Goal: Transaction & Acquisition: Book appointment/travel/reservation

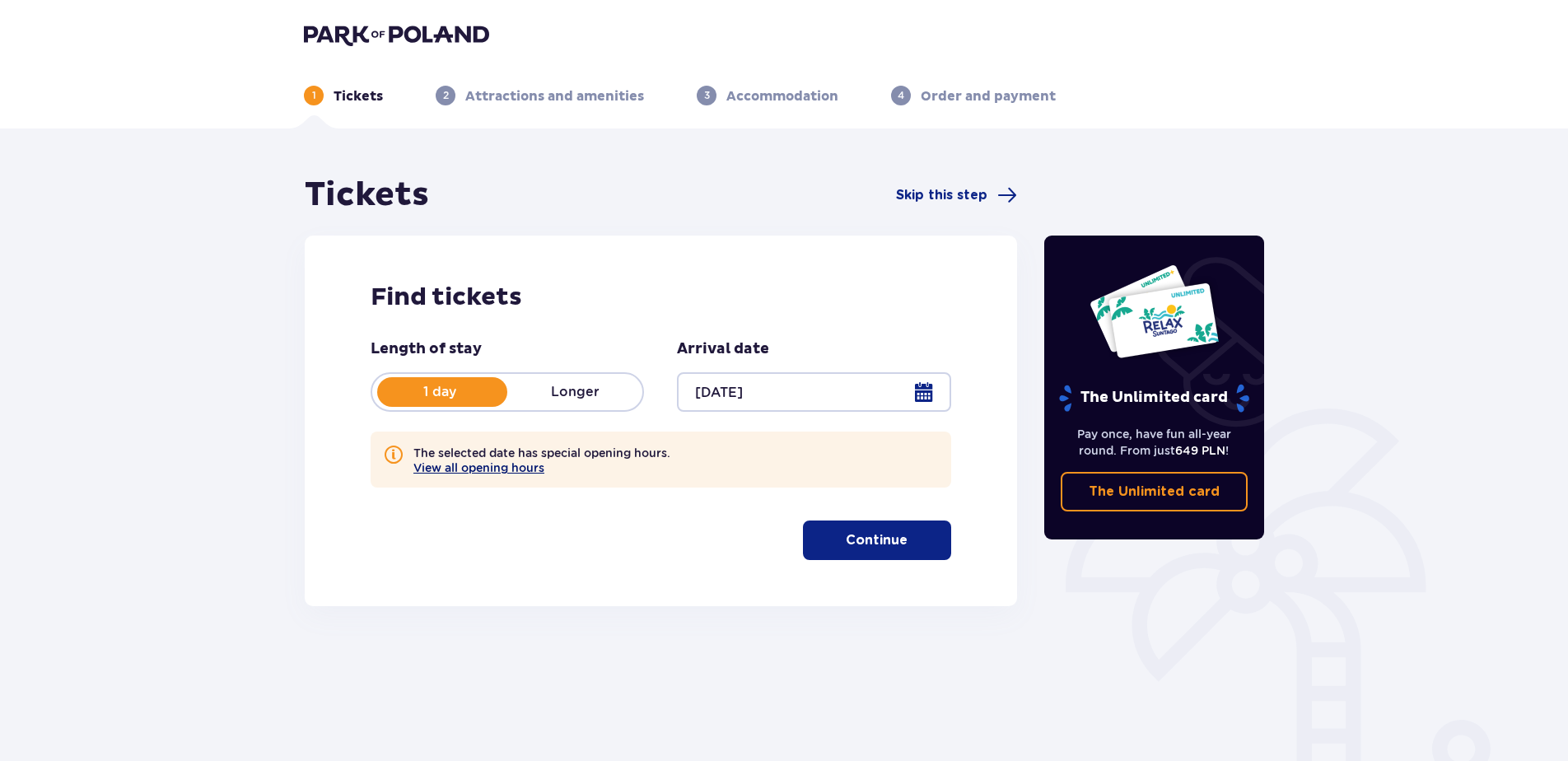
click at [495, 467] on button "View all opening hours" at bounding box center [479, 468] width 131 height 14
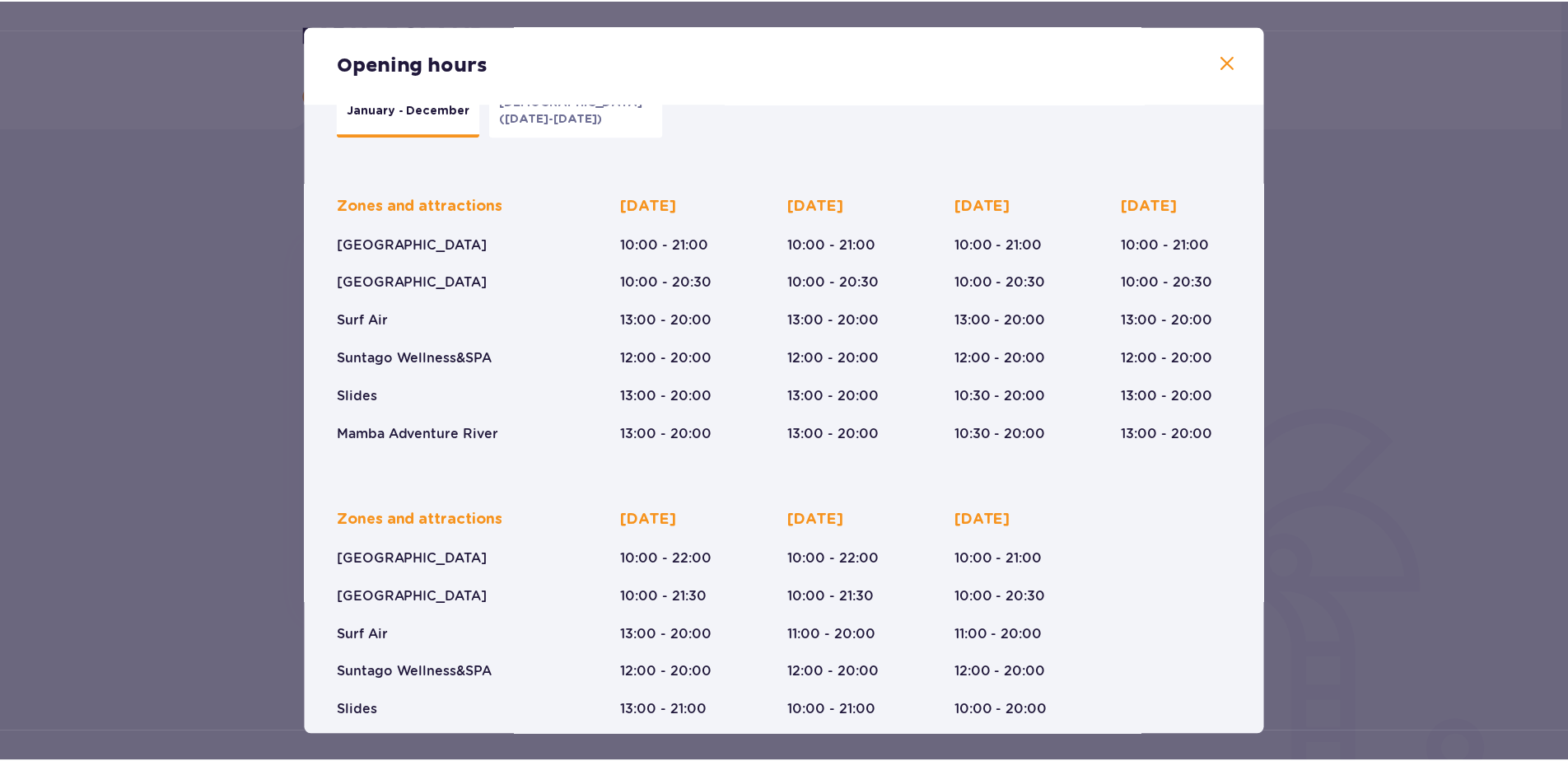
scroll to position [111, 0]
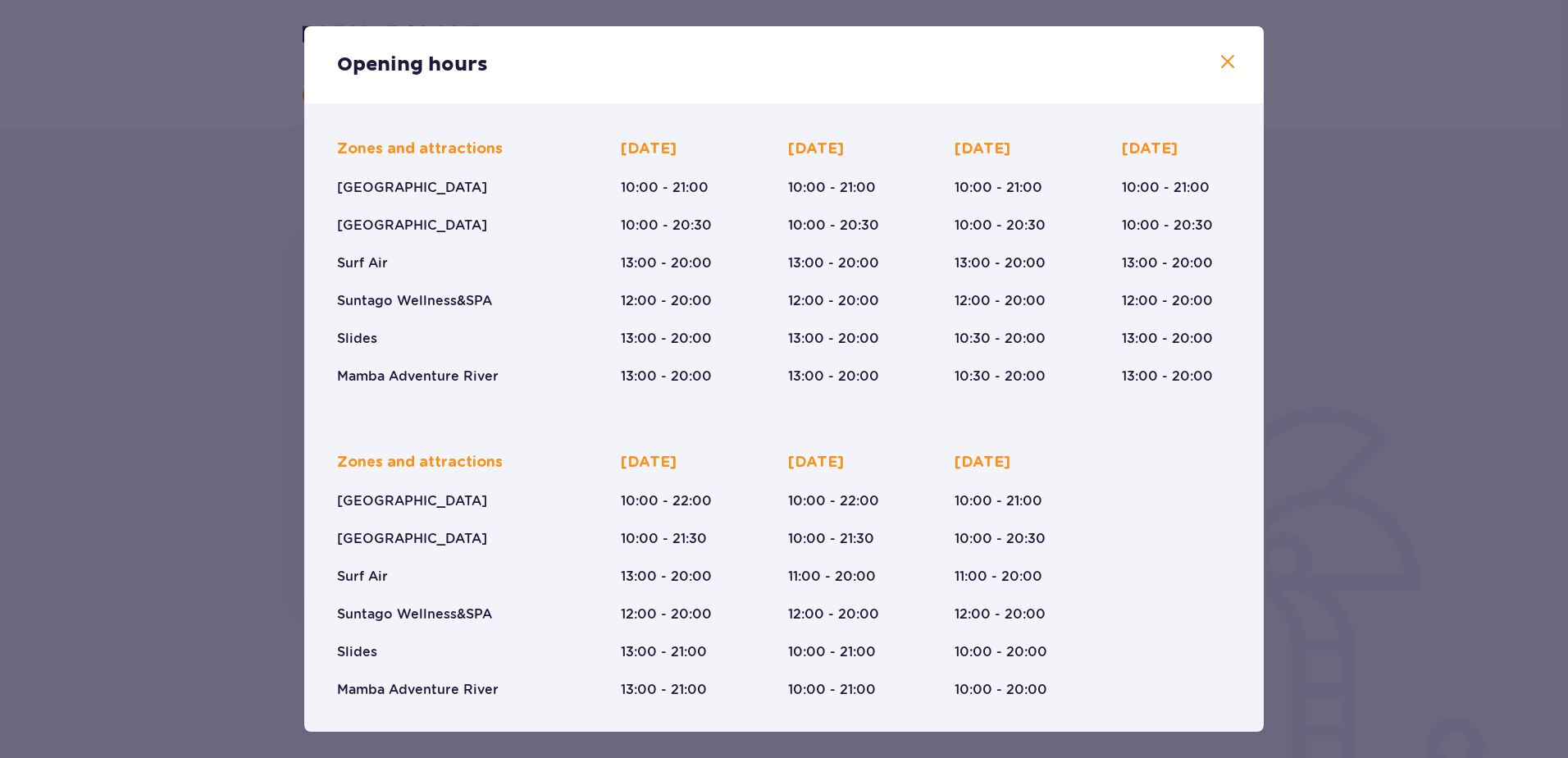
click at [1221, 57] on span at bounding box center [1228, 62] width 19 height 19
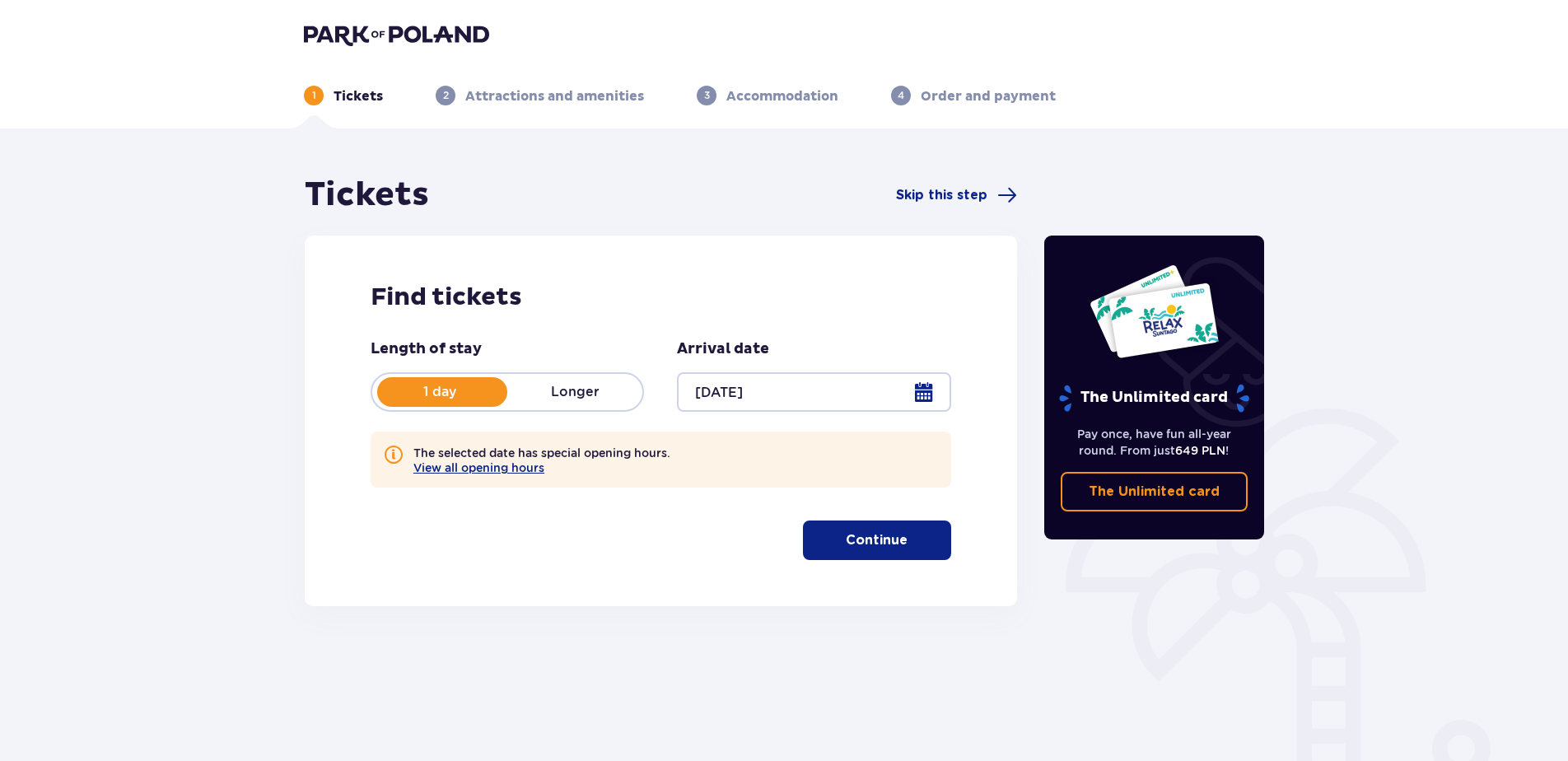
click at [872, 543] on p "Continue" at bounding box center [877, 540] width 62 height 18
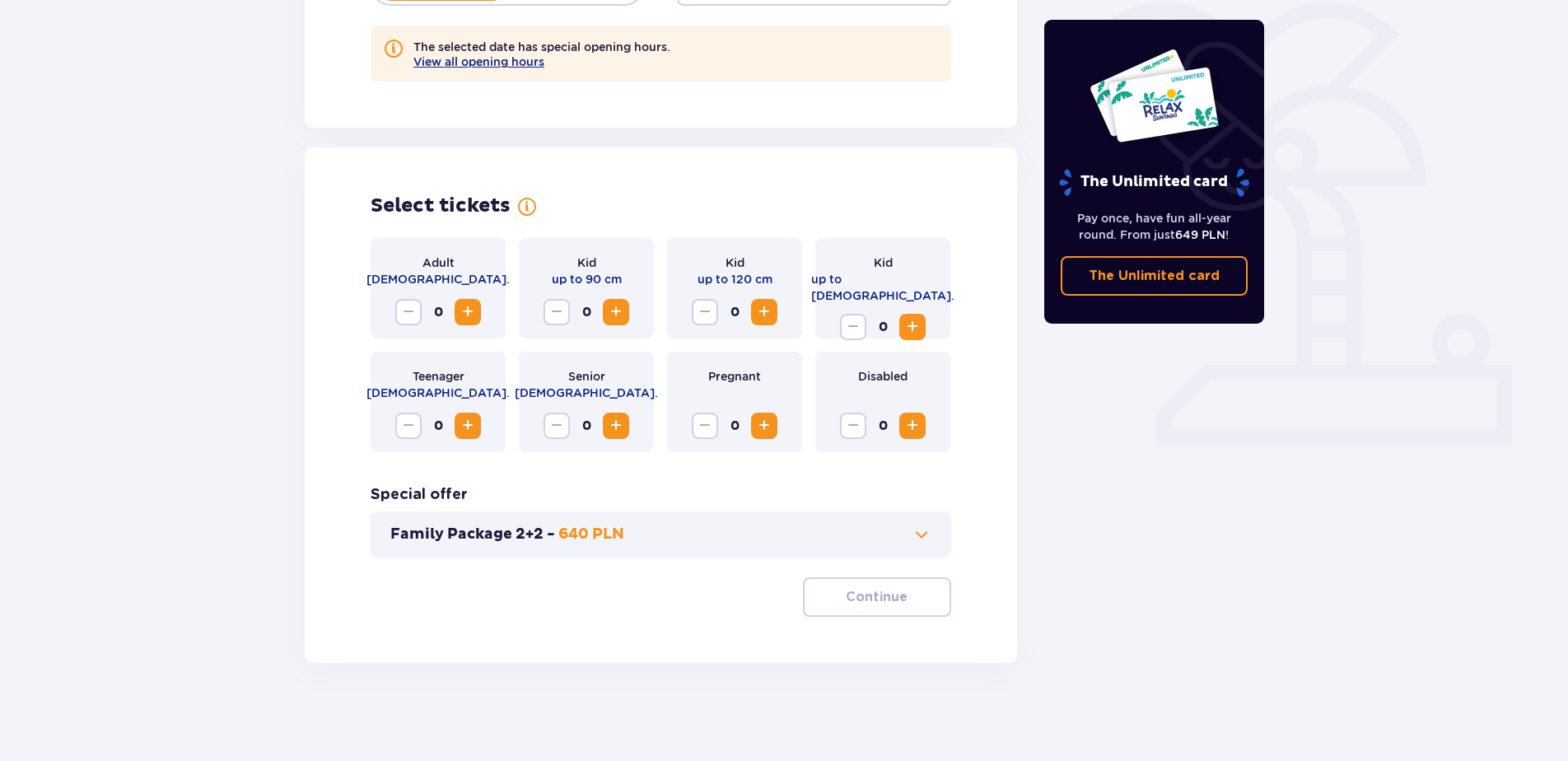
scroll to position [407, 0]
click at [911, 316] on span "Increase" at bounding box center [913, 326] width 19 height 19
click at [466, 307] on span "Increase" at bounding box center [468, 312] width 19 height 19
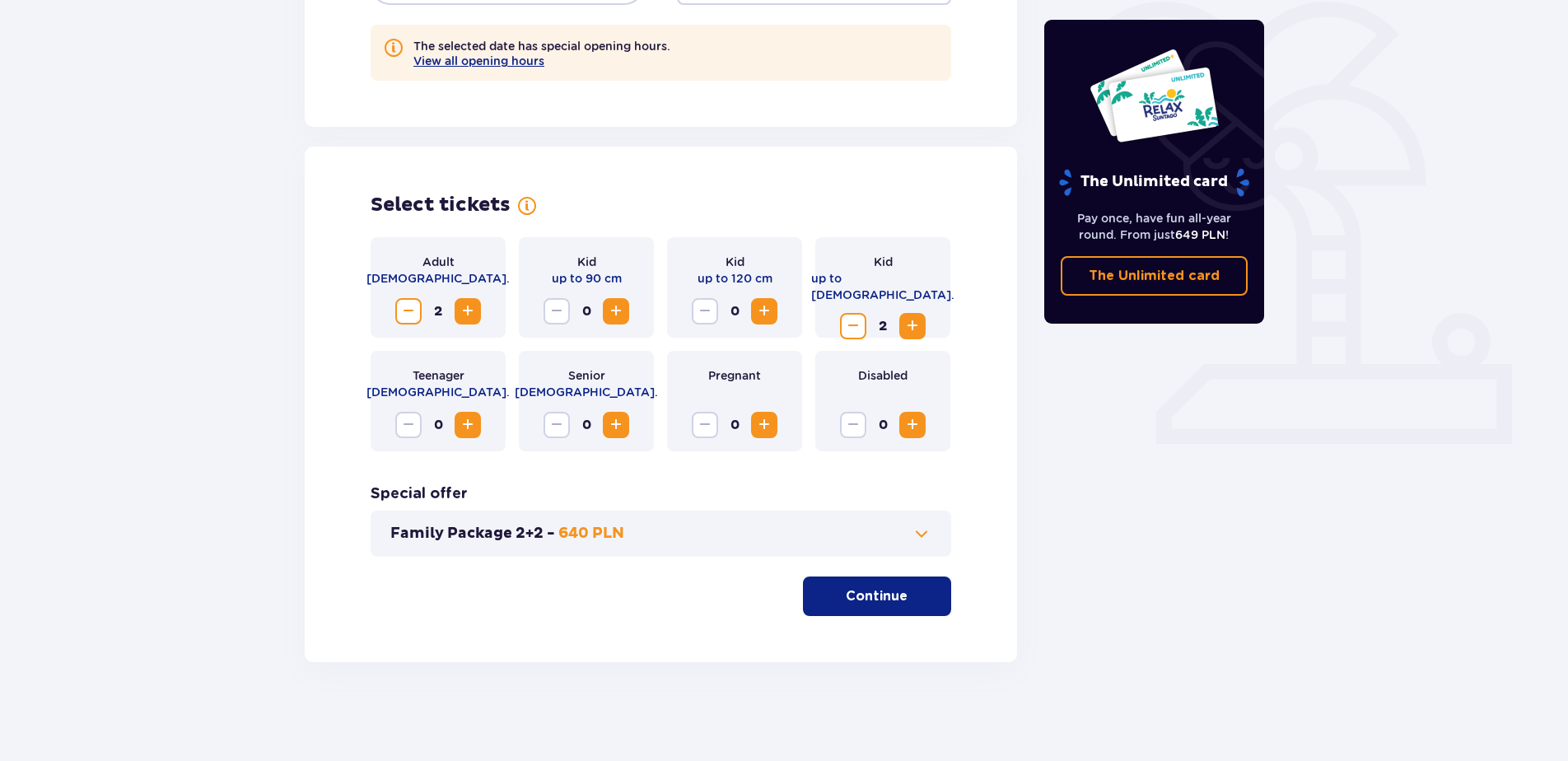
click at [917, 532] on span at bounding box center [921, 534] width 19 height 19
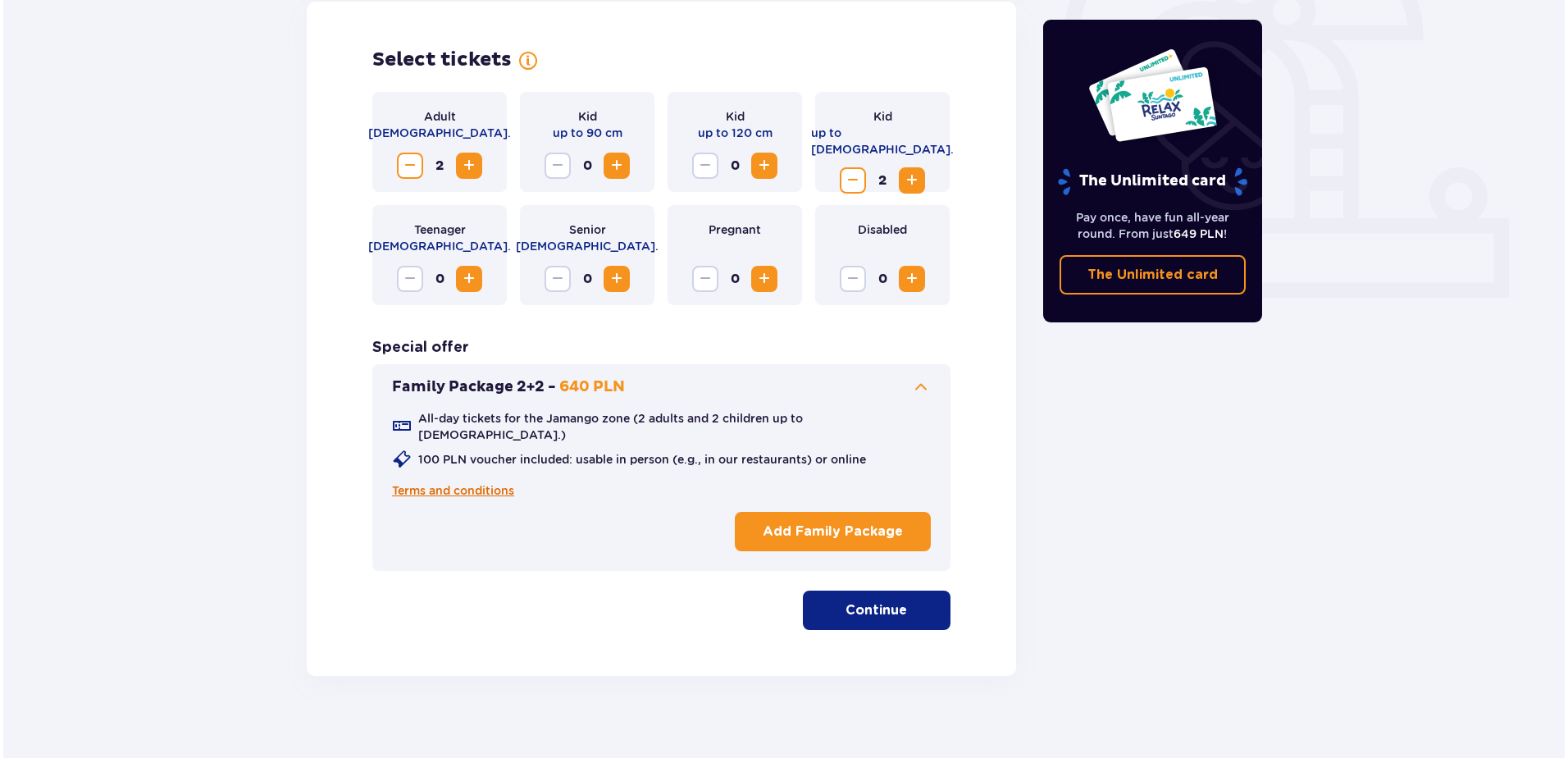
scroll to position [553, 0]
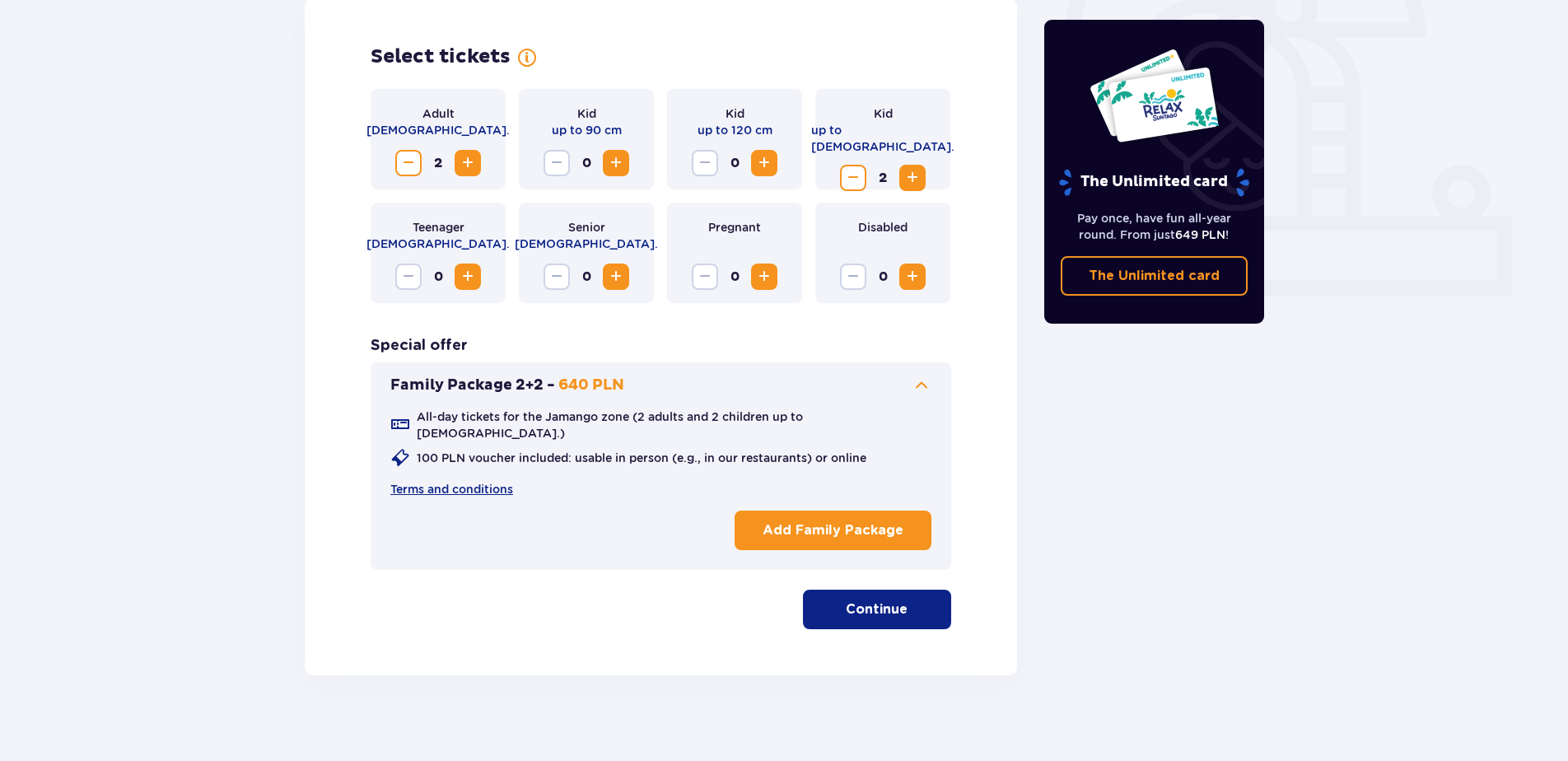
click at [877, 521] on p "Add Family Package" at bounding box center [833, 530] width 141 height 18
click at [869, 601] on p "Continue" at bounding box center [877, 610] width 62 height 18
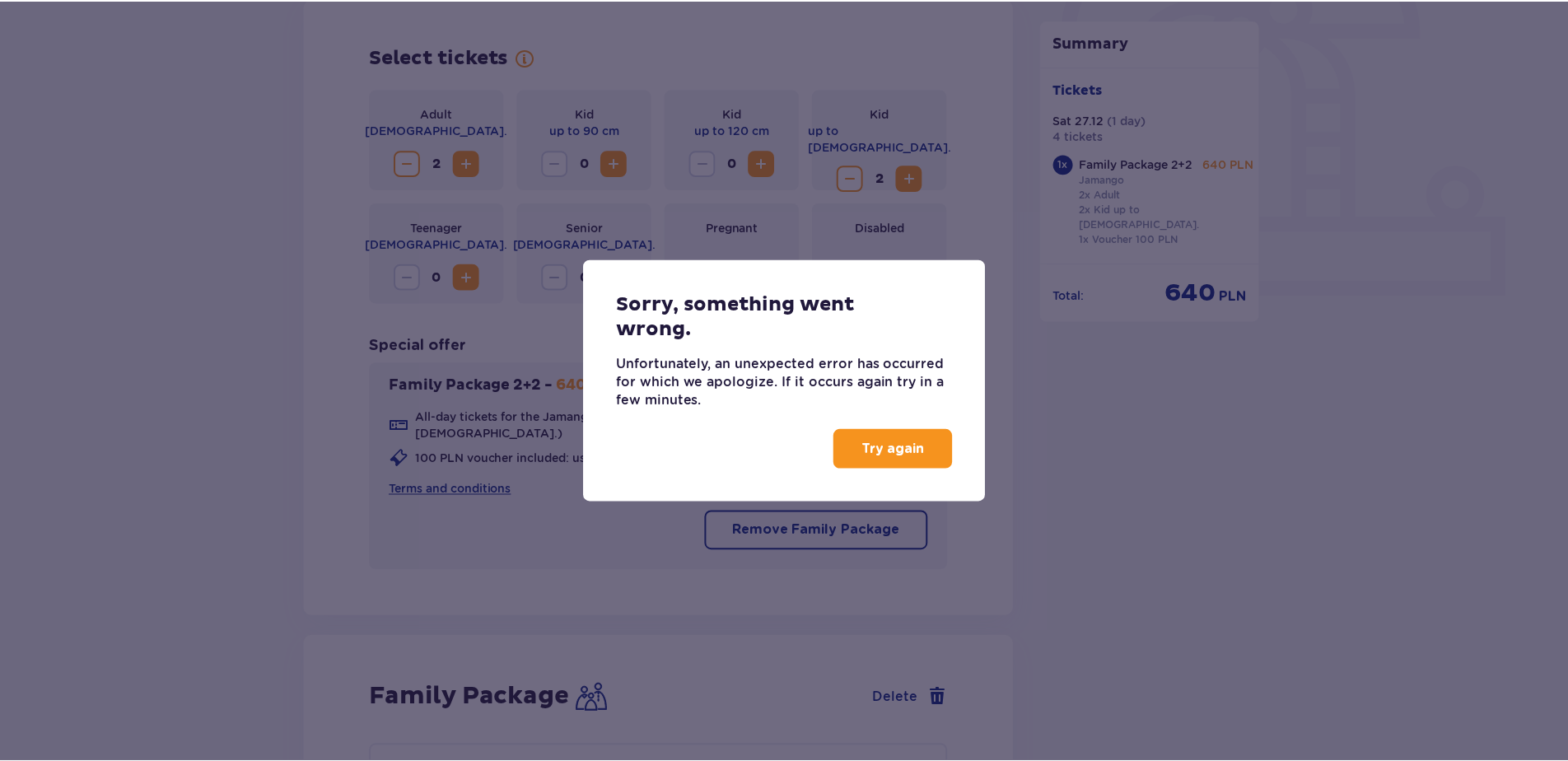
scroll to position [1139, 0]
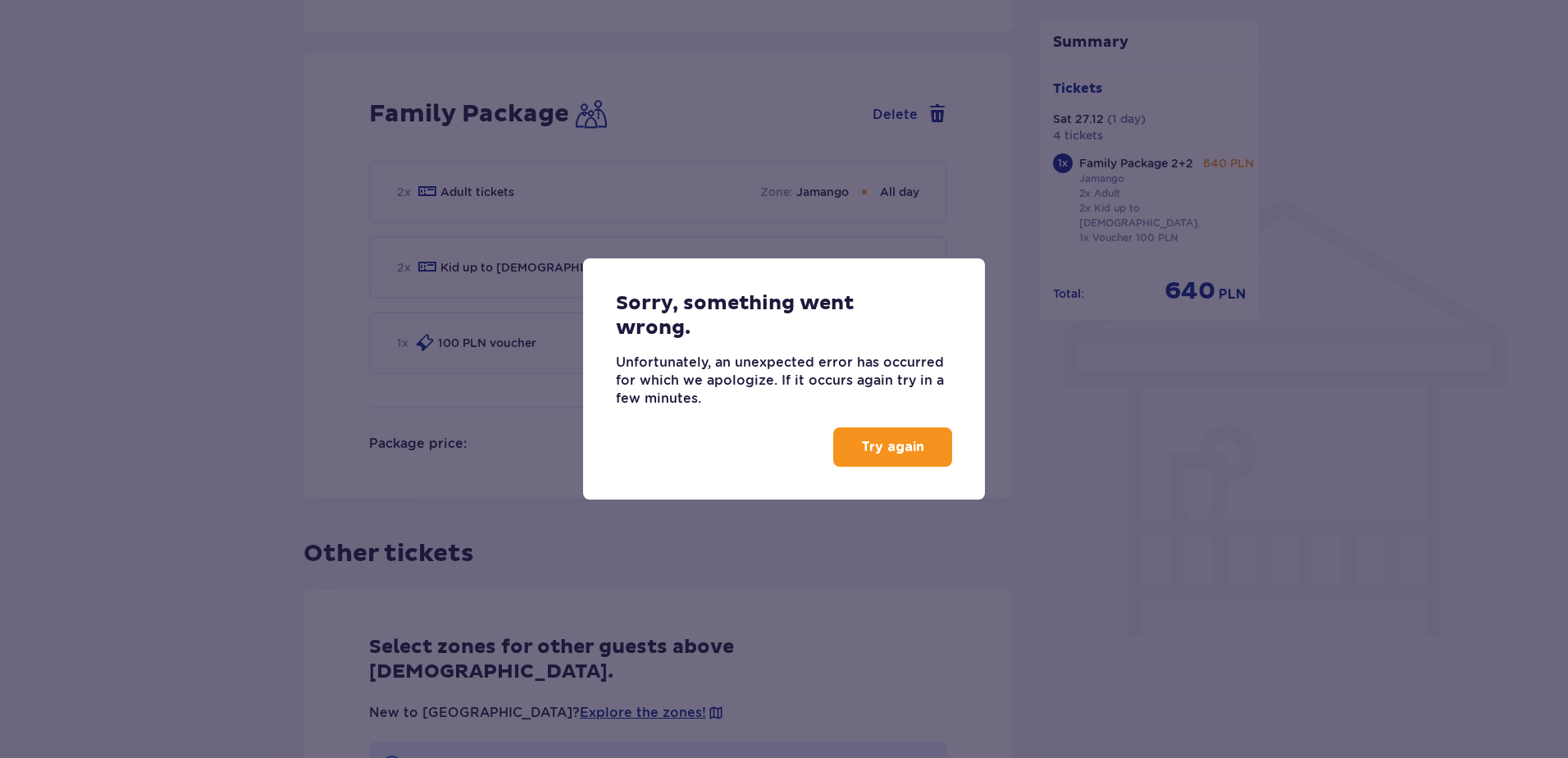
click at [913, 448] on p "Try again" at bounding box center [892, 447] width 63 height 18
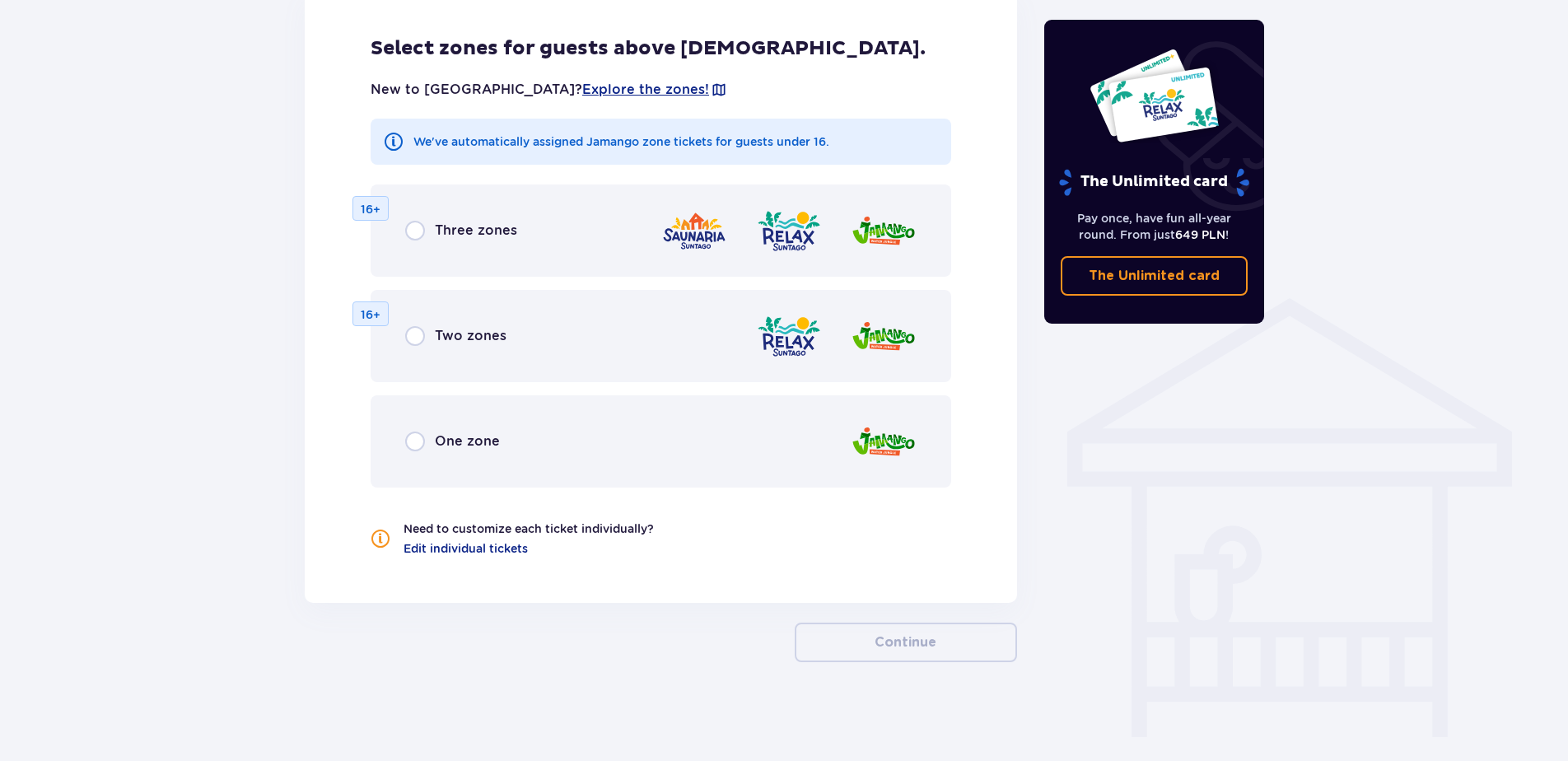
scroll to position [1040, 0]
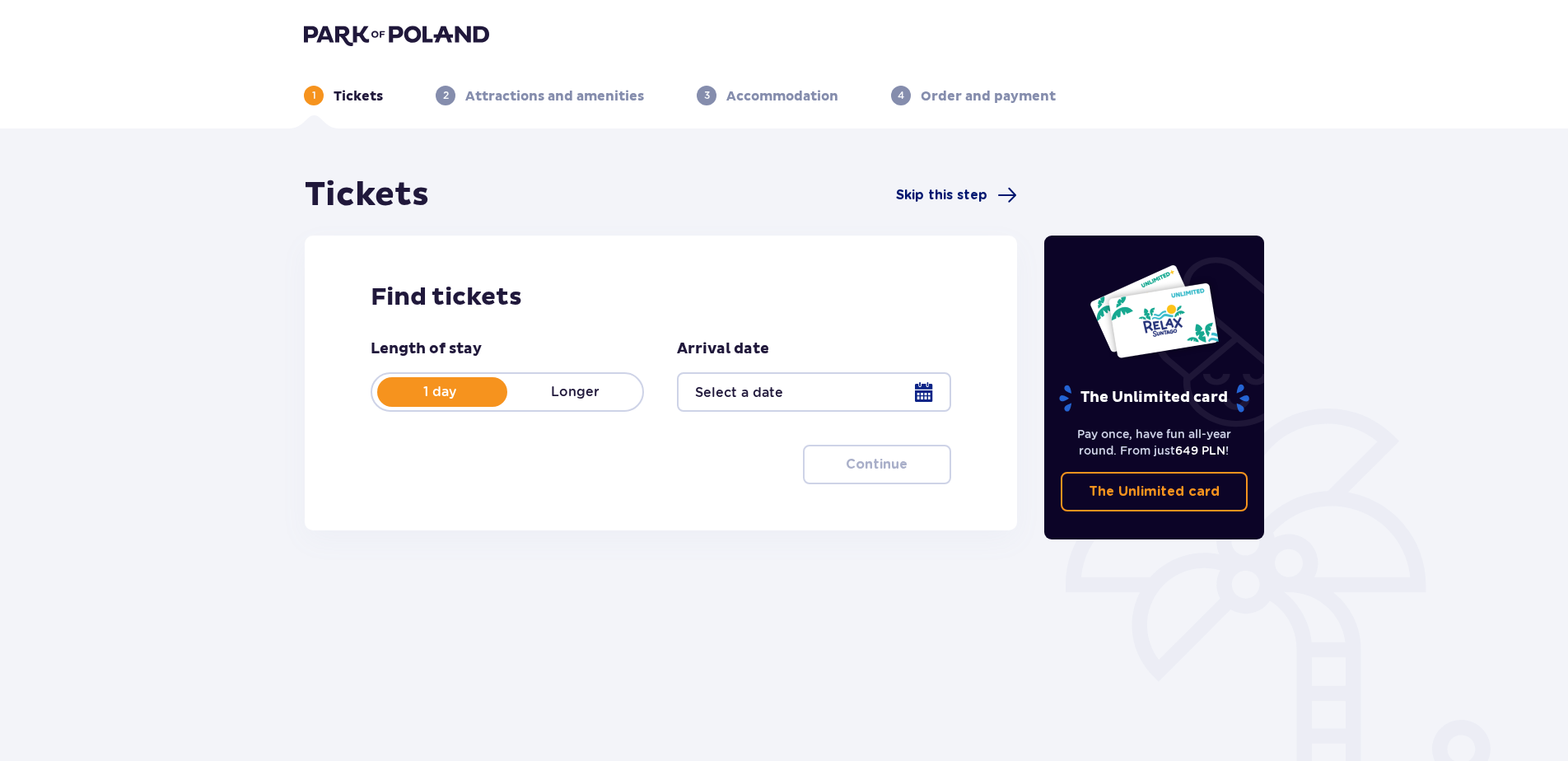
click at [970, 187] on span "Skip this step" at bounding box center [942, 195] width 91 height 18
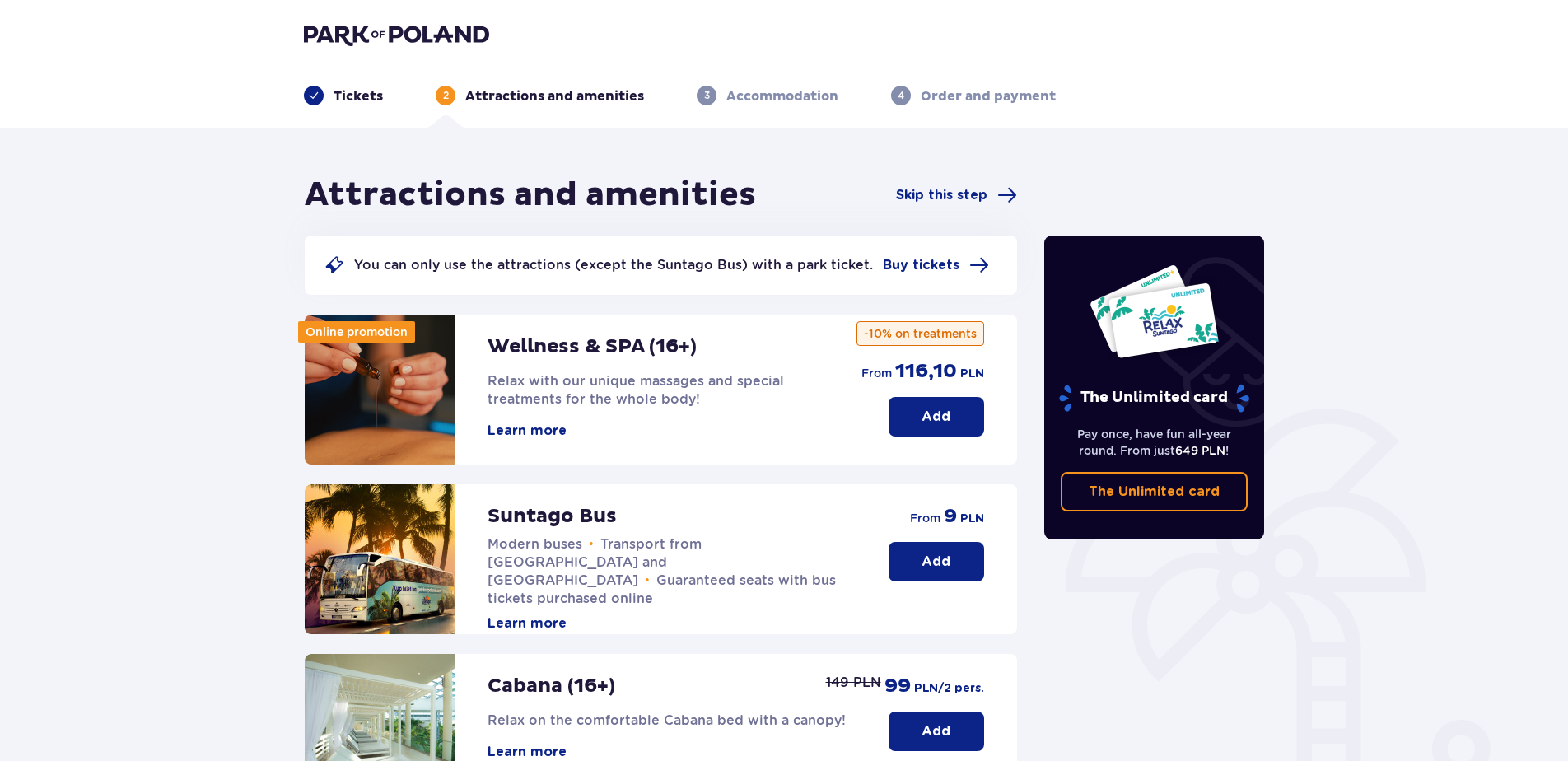
click at [1467, 269] on div "Attractions and amenities Skip this step You can only use the attractions (exce…" at bounding box center [784, 662] width 1568 height 1068
